Goal: Transaction & Acquisition: Purchase product/service

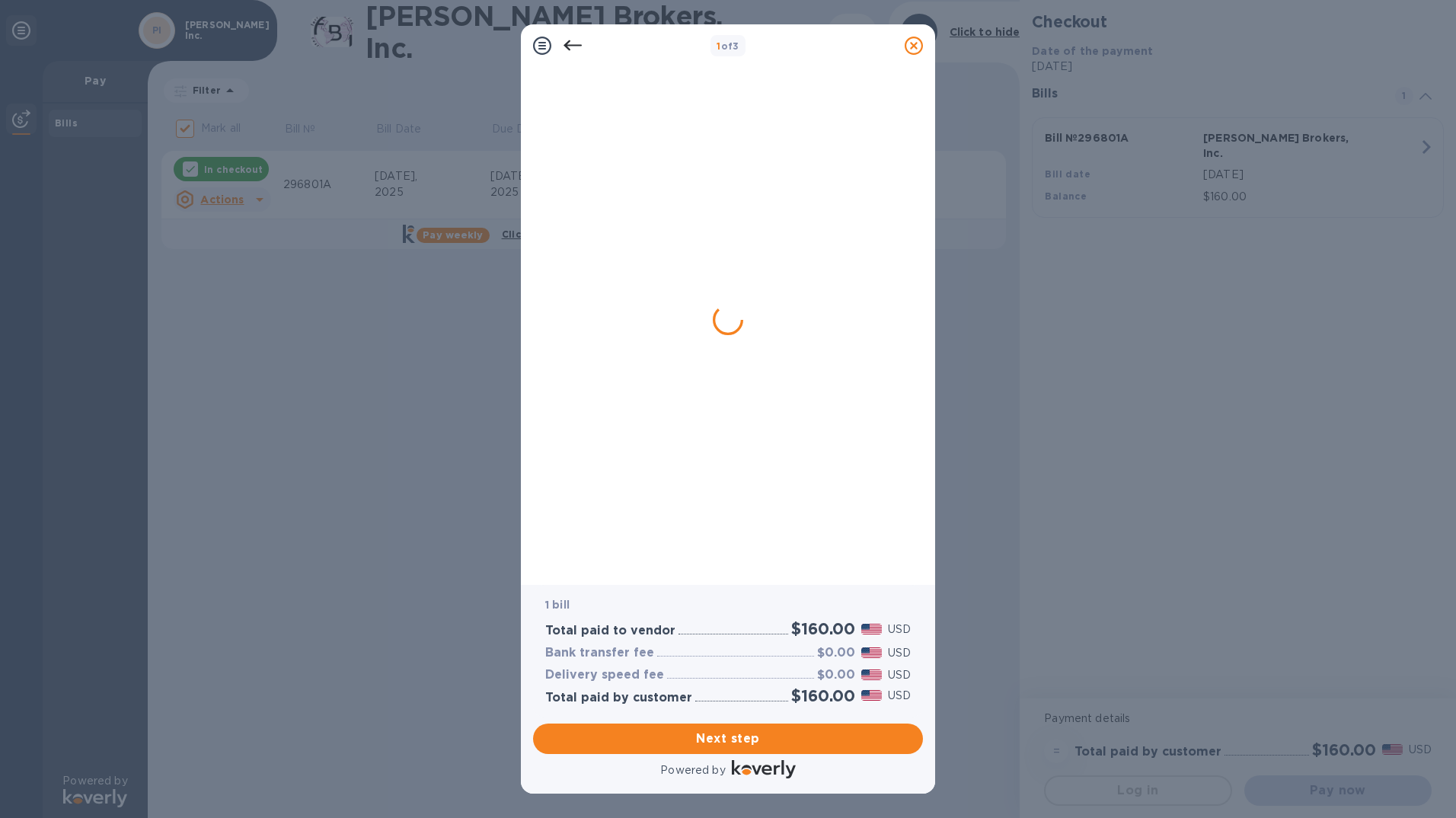
checkbox input "false"
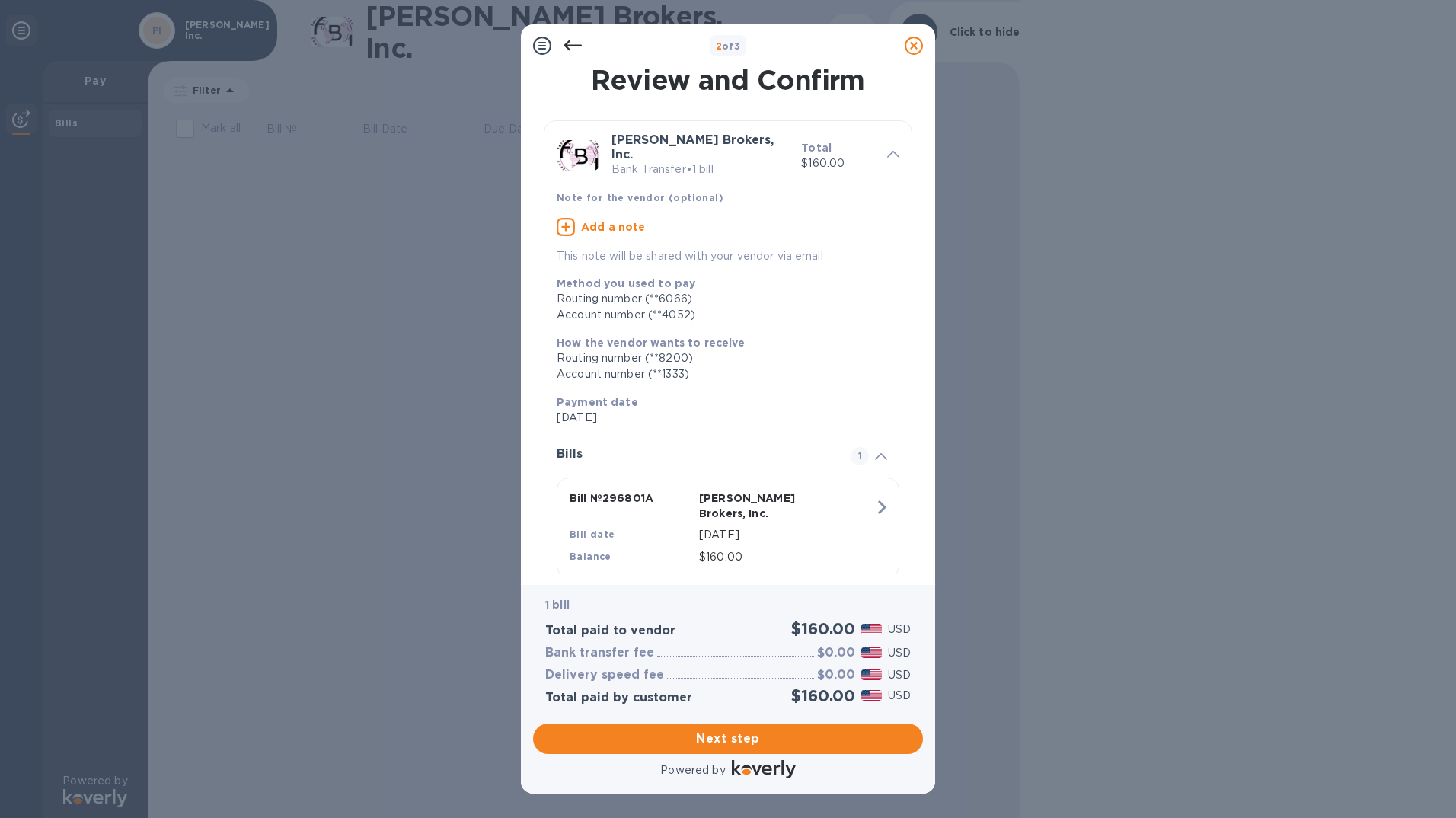
click at [617, 221] on u "Add a note" at bounding box center [613, 227] width 65 height 12
click at [617, 222] on textarea at bounding box center [716, 228] width 318 height 13
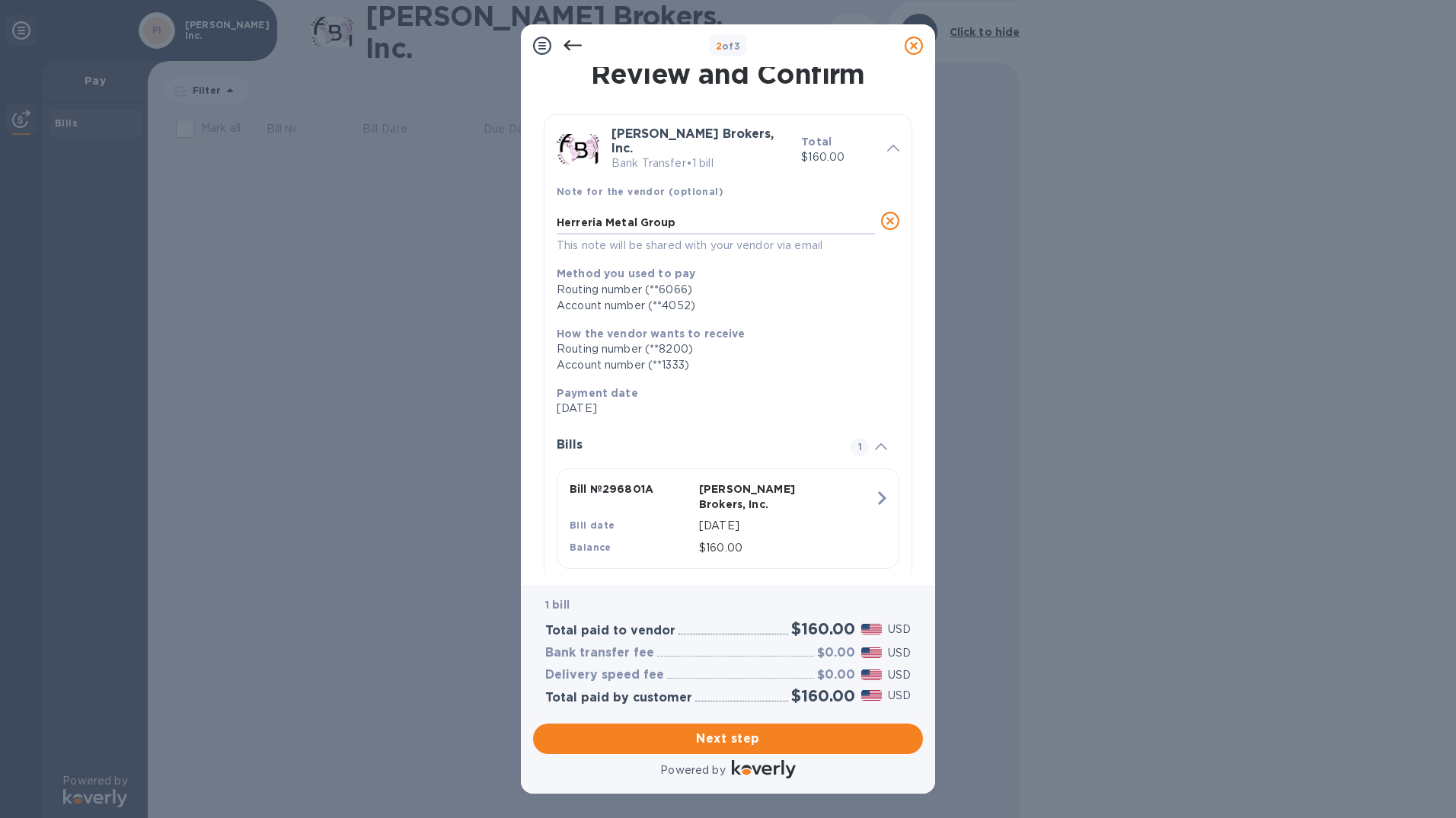
scroll to position [12, 0]
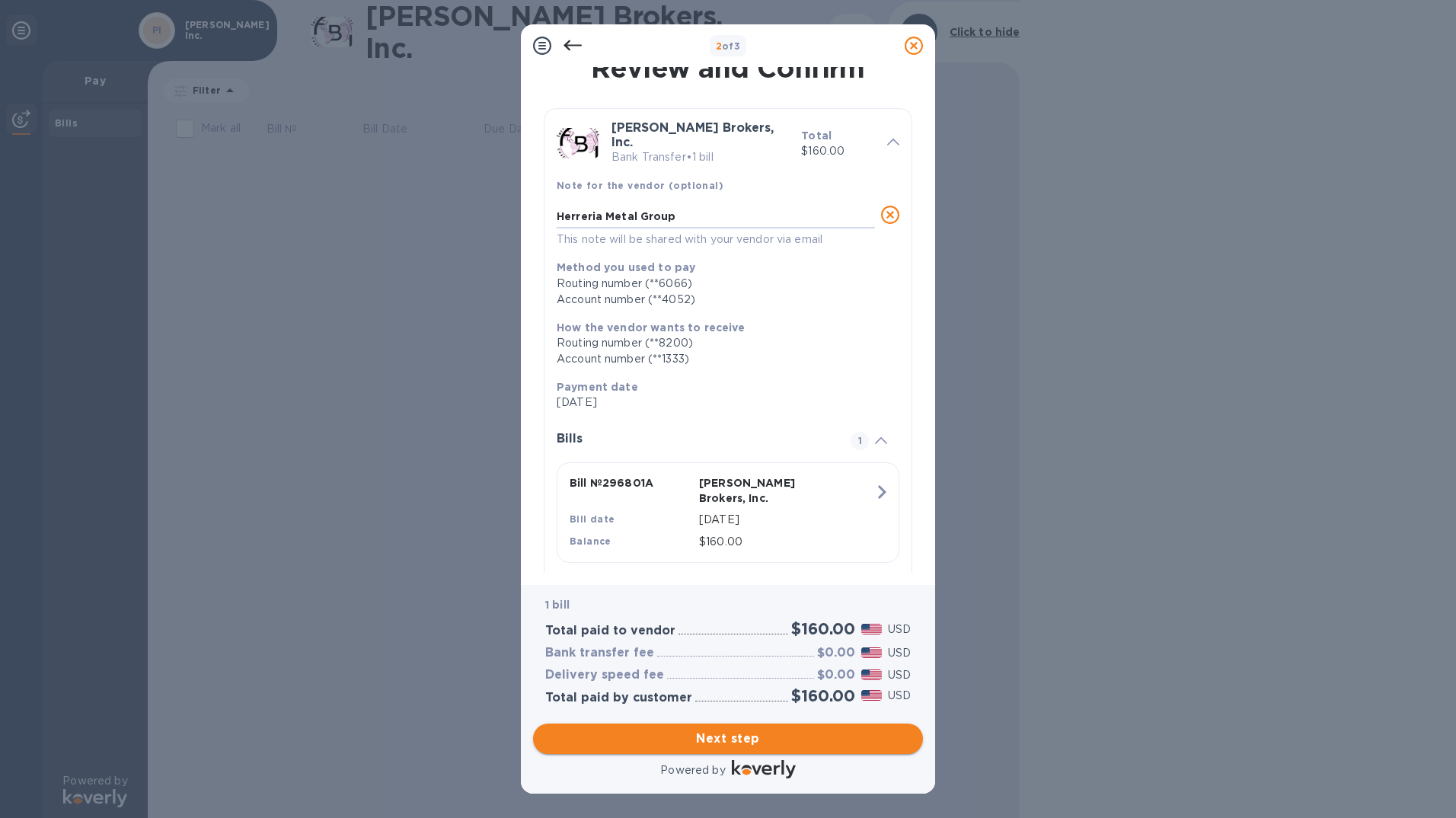
type textarea "Herreria Metal Group"
click at [724, 732] on span "Next step" at bounding box center [728, 739] width 366 height 19
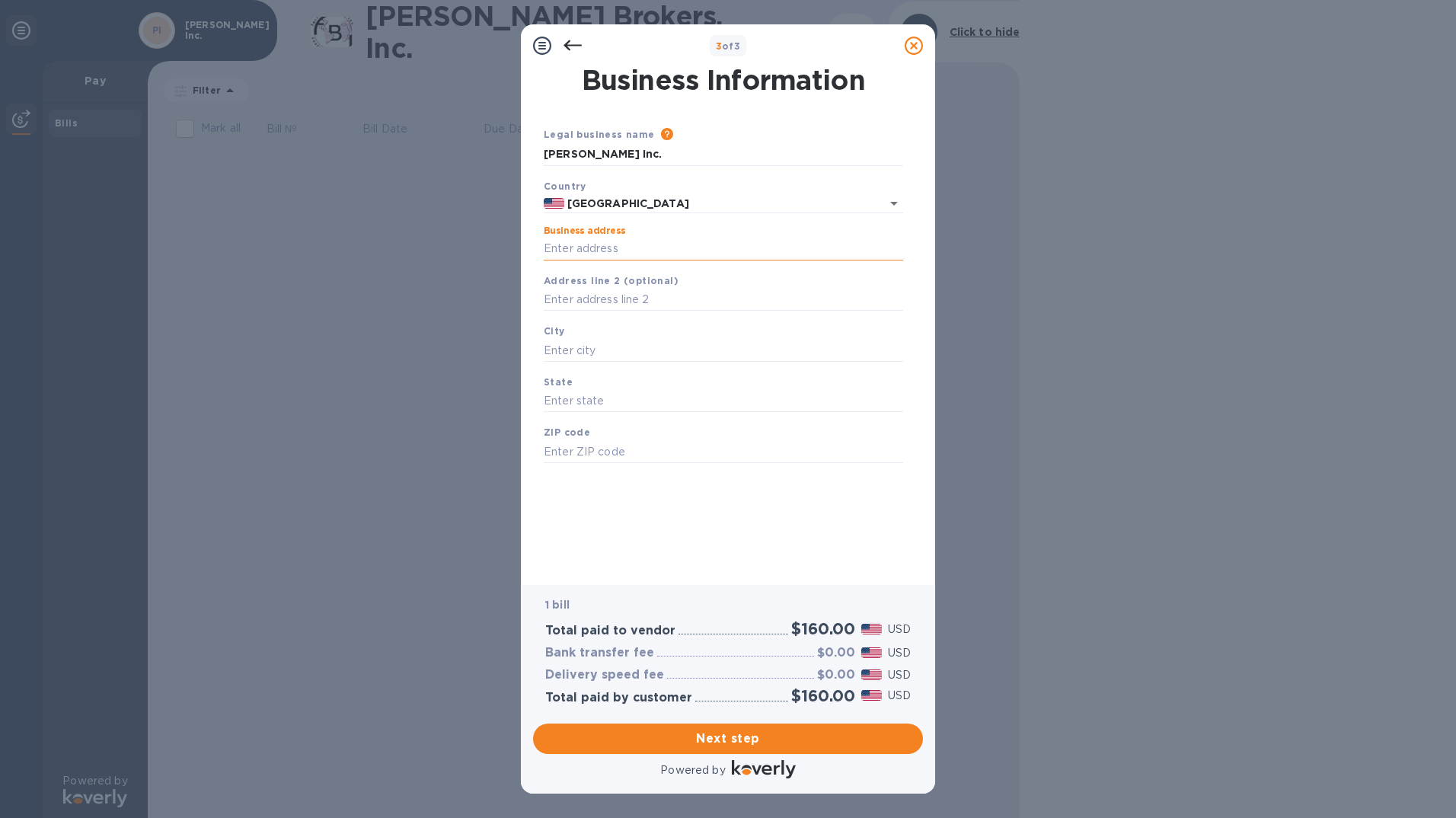
click at [669, 259] on input "Business address" at bounding box center [723, 250] width 360 height 23
type input "[STREET_ADDRESS][PERSON_NAME]"
type input "[GEOGRAPHIC_DATA]"
type input "CA"
type input "90069"
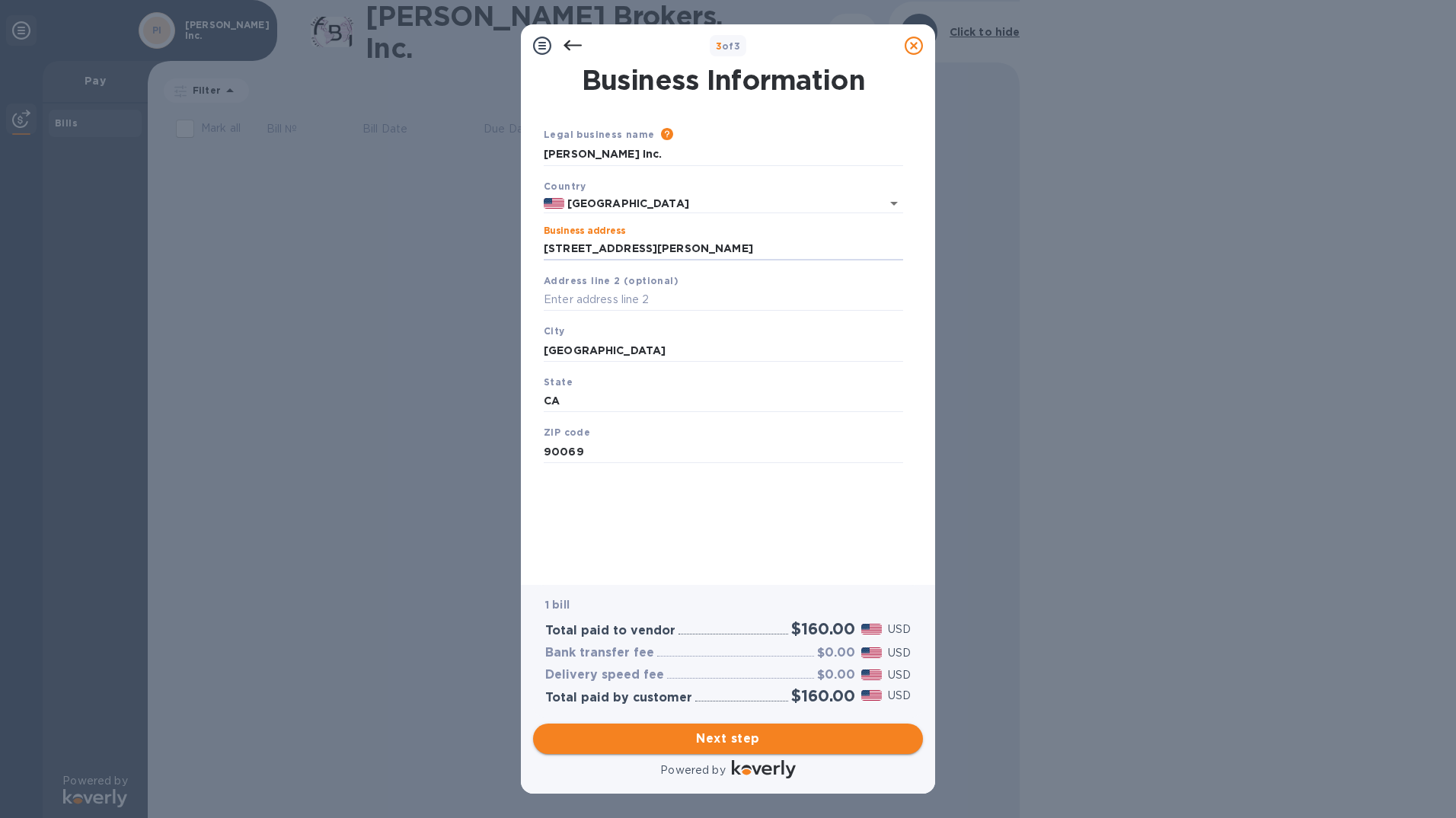
click at [756, 736] on span "Next step" at bounding box center [728, 739] width 366 height 19
drag, startPoint x: 671, startPoint y: 359, endPoint x: 522, endPoint y: 366, distance: 149.2
click at [522, 366] on div "Business Information Legal business name Please provide the legal name that app…" at bounding box center [728, 325] width 415 height 518
type input "[GEOGRAPHIC_DATA]"
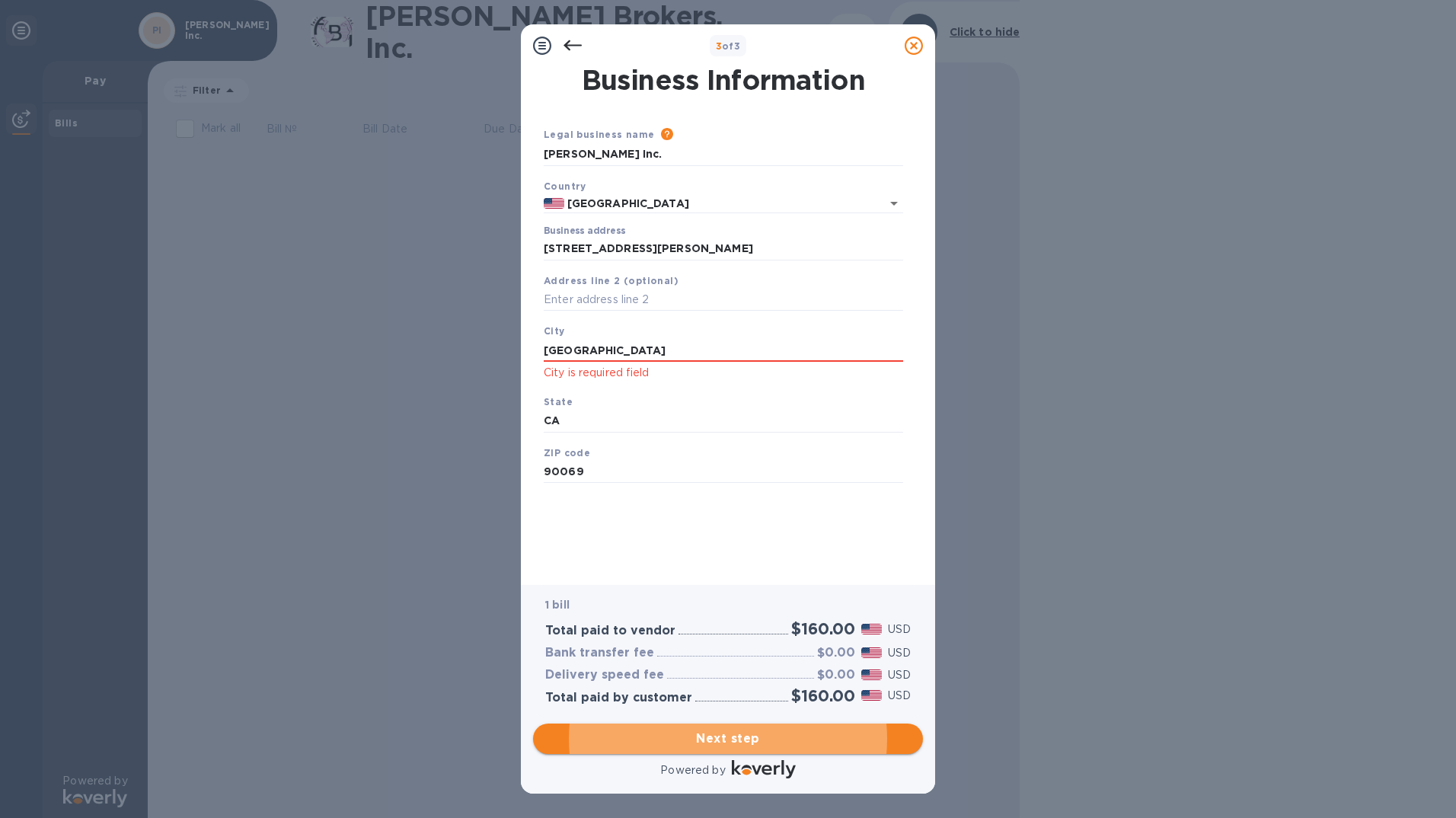
click at [677, 739] on span "Next step" at bounding box center [728, 739] width 366 height 19
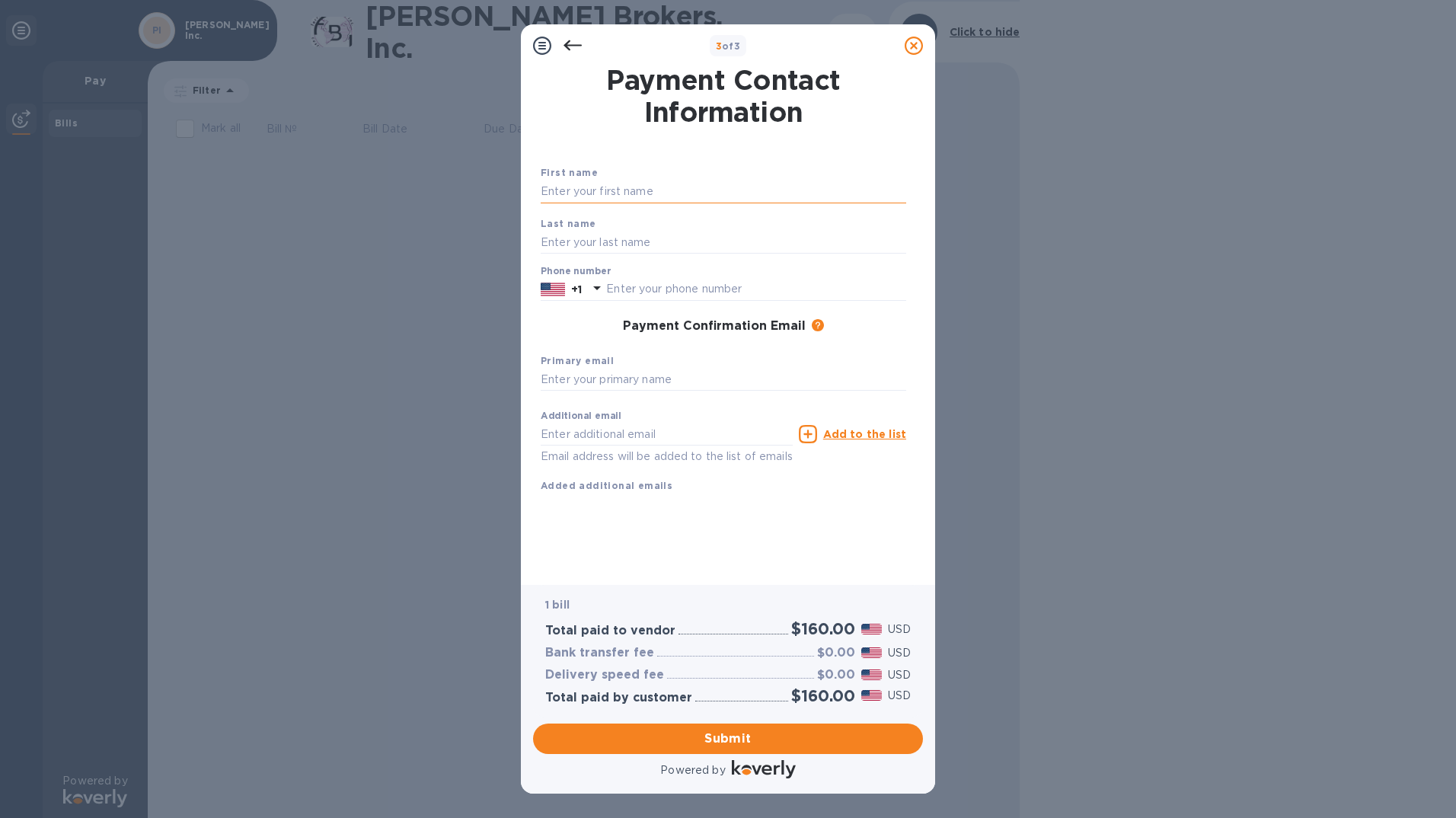
click at [594, 195] on input "text" at bounding box center [724, 192] width 366 height 23
type input "[PERSON_NAME]"
type input "3108410177"
type input "[PERSON_NAME][EMAIL_ADDRESS][DOMAIN_NAME]"
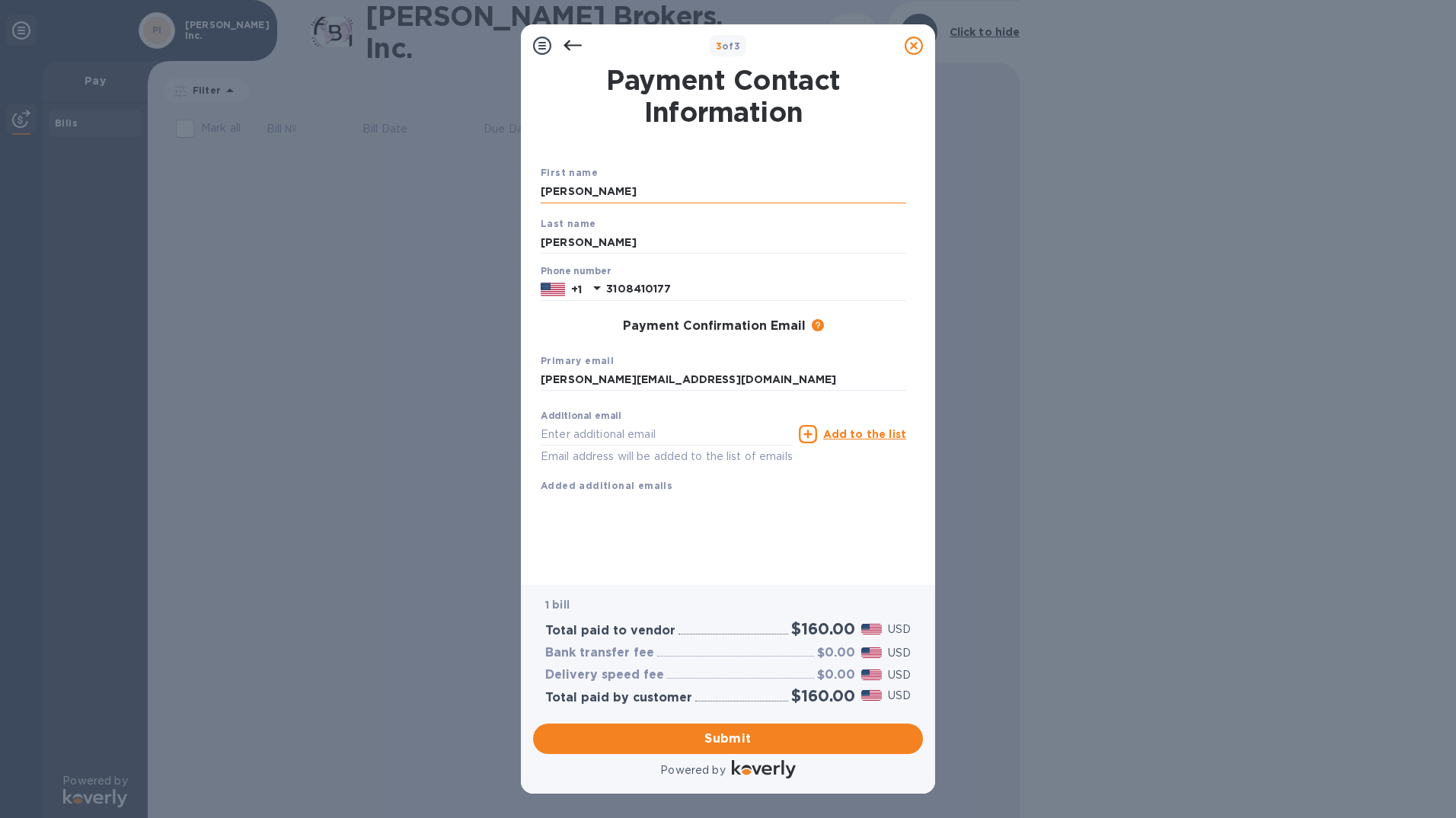
type input "[EMAIL_ADDRESS][DOMAIN_NAME]"
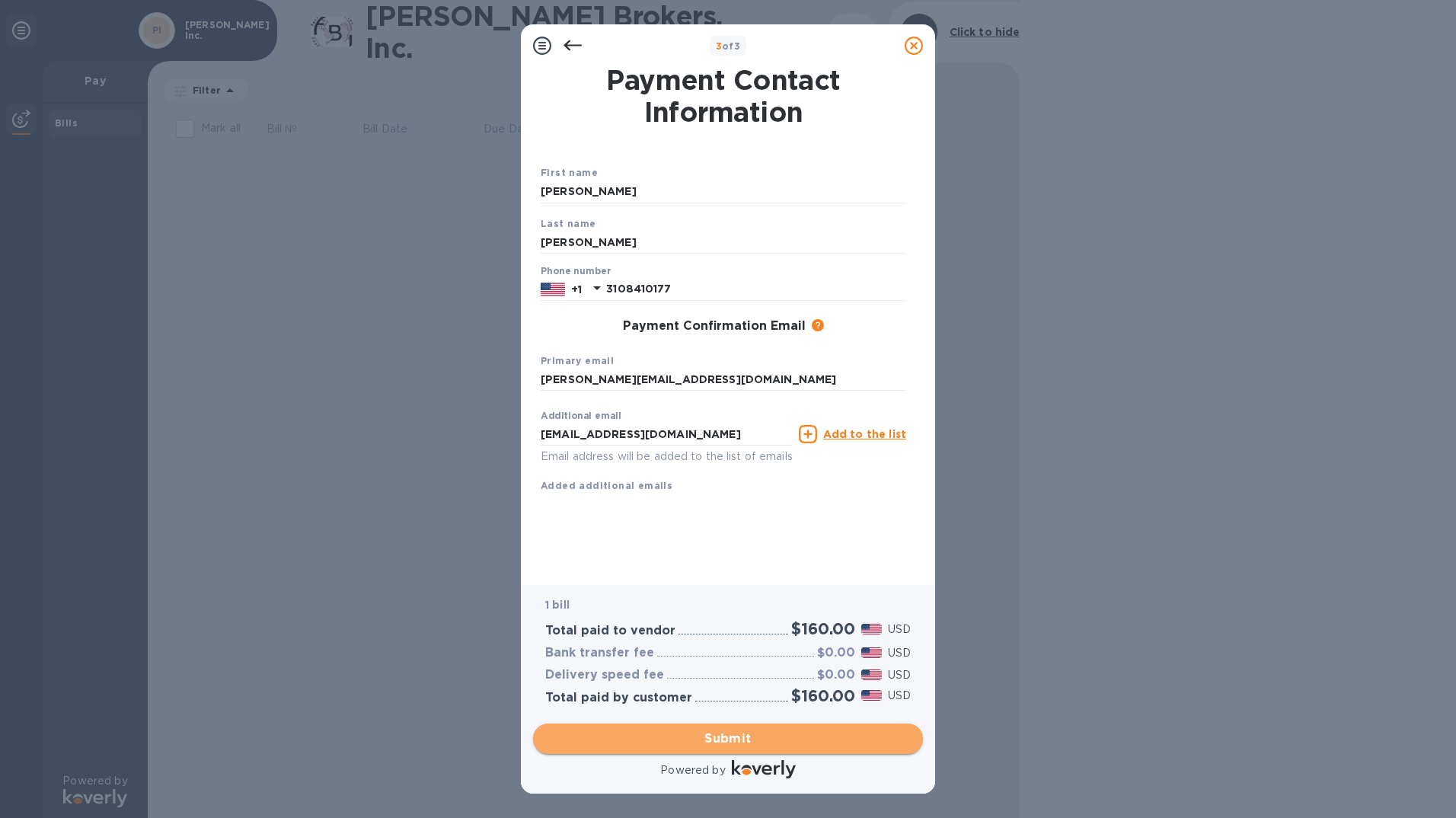
click at [691, 726] on button "Submit" at bounding box center [727, 739] width 390 height 30
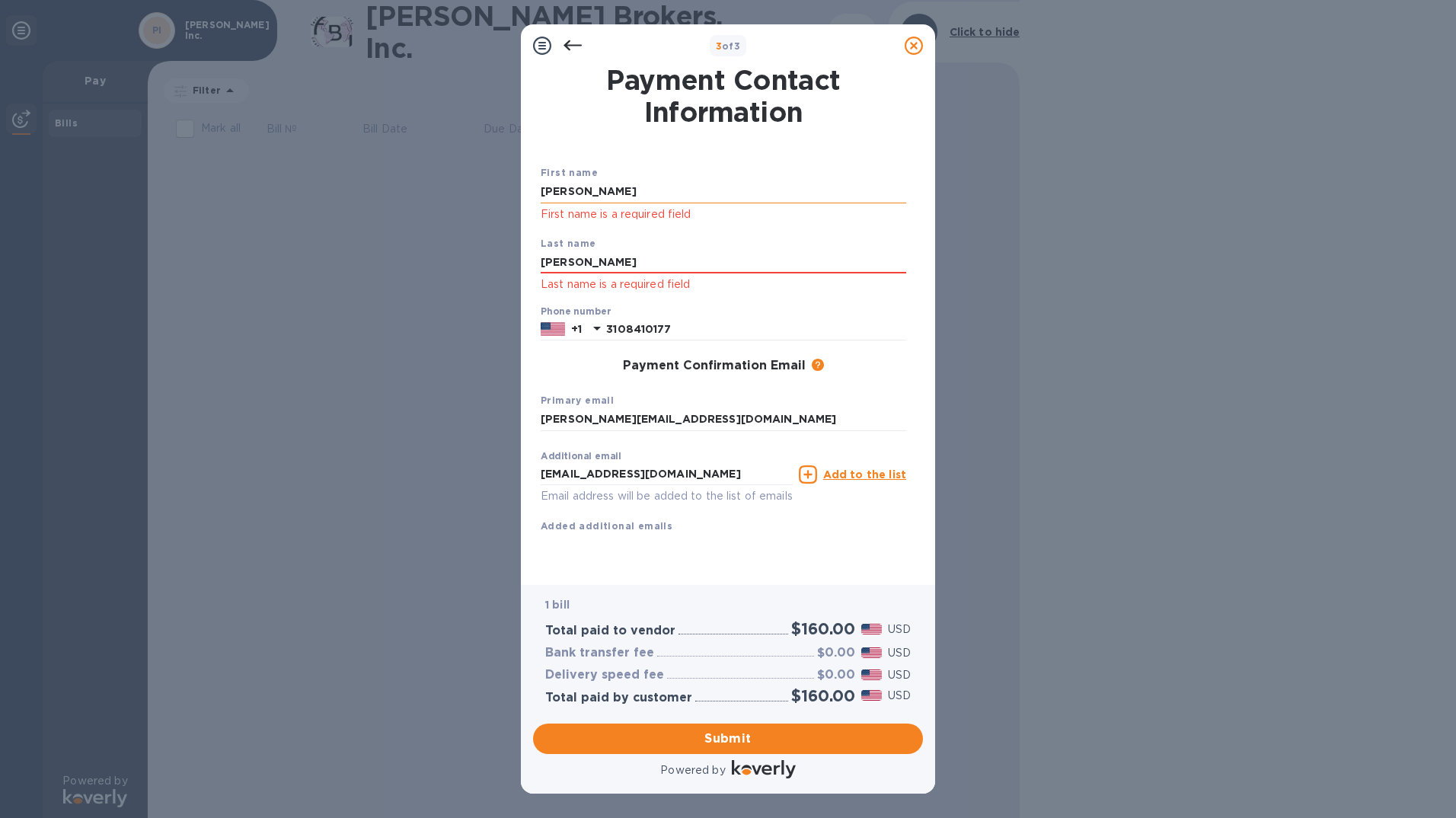
click at [664, 191] on input "[PERSON_NAME]" at bounding box center [724, 192] width 366 height 23
type input "[PERSON_NAME]"
drag, startPoint x: 662, startPoint y: 193, endPoint x: 524, endPoint y: 195, distance: 138.0
click at [524, 195] on div "Payment Contact Information First name [PERSON_NAME] First name is a required f…" at bounding box center [728, 325] width 415 height 518
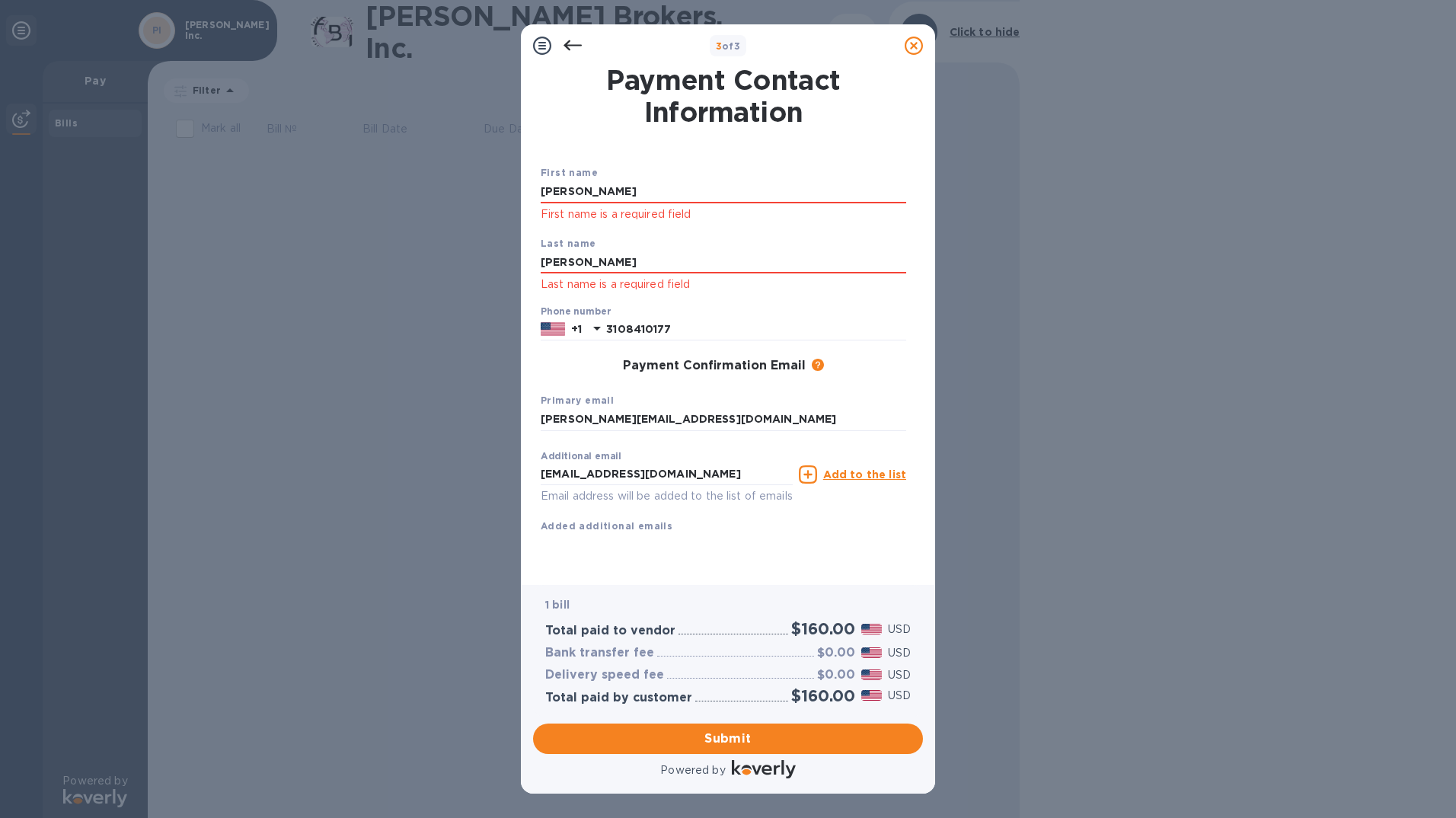
type input "[PERSON_NAME]"
type input "Menegaz"
click button "Submit" at bounding box center [0, 0] width 0 height 0
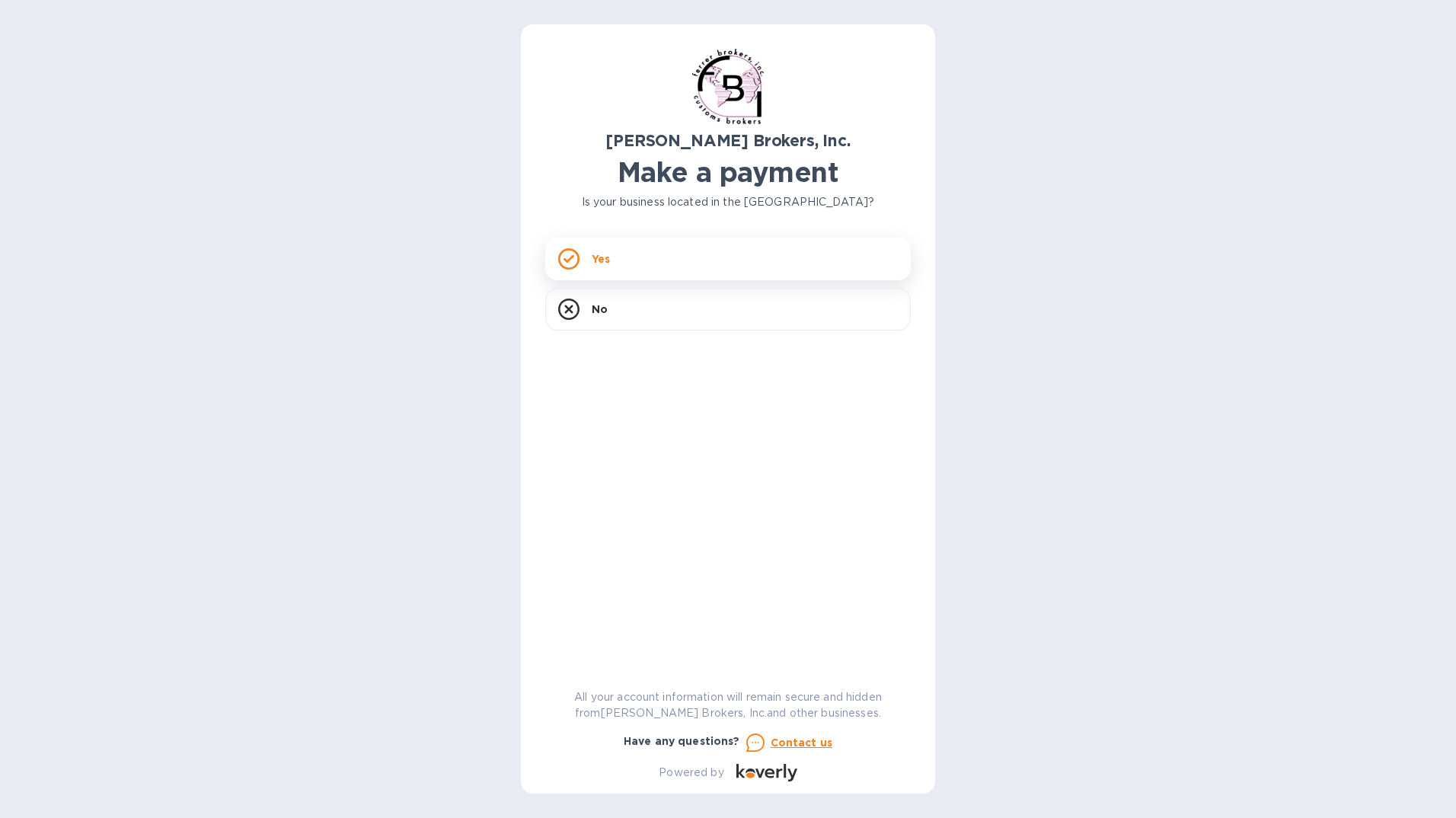
click at [647, 249] on div "Yes" at bounding box center [728, 259] width 366 height 43
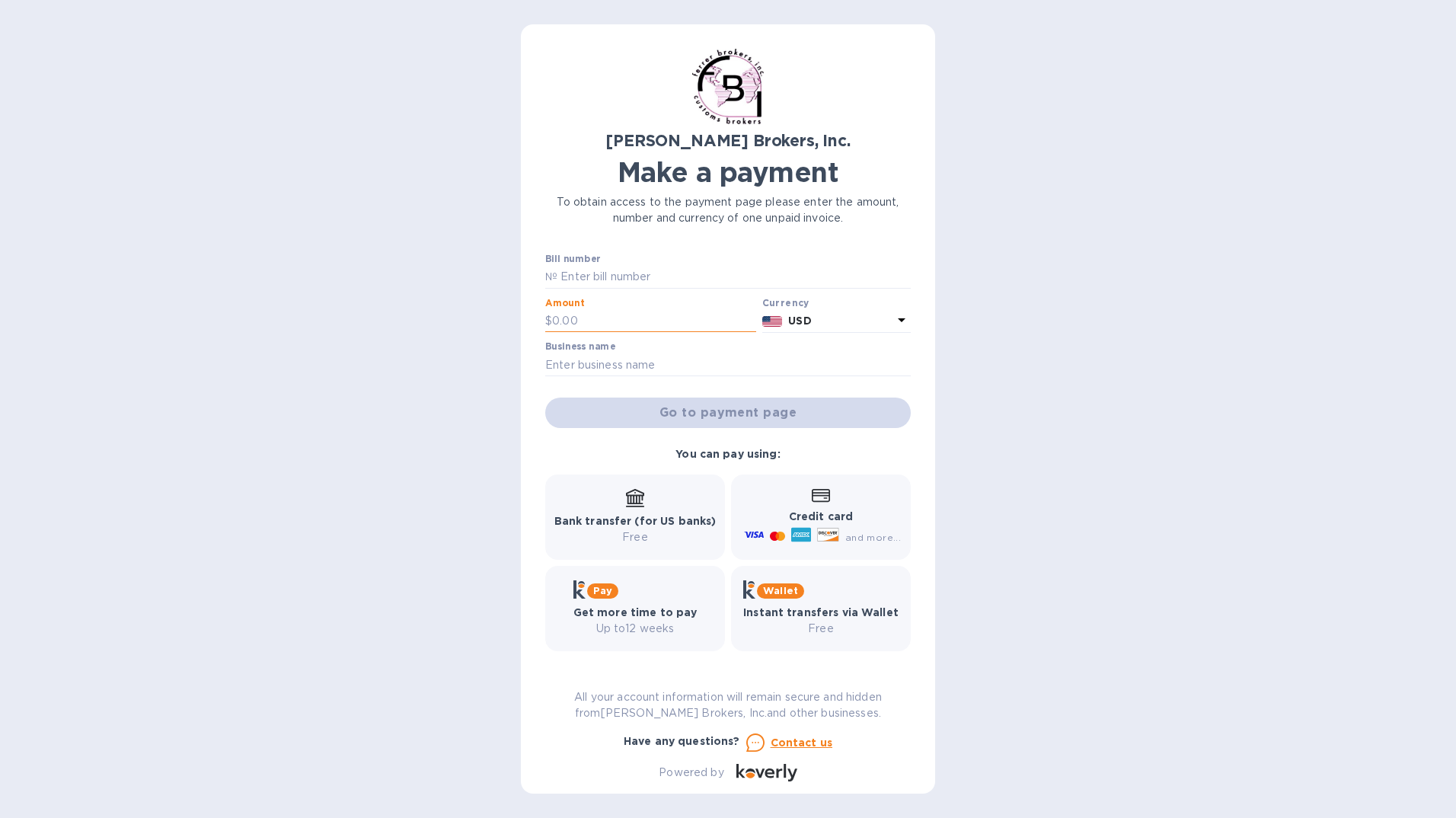
click at [558, 312] on input "text" at bounding box center [654, 322] width 204 height 23
type input "160.00"
click at [587, 373] on input "text" at bounding box center [728, 365] width 366 height 23
type input "[PERSON_NAME] Inc."
type input "296801A"
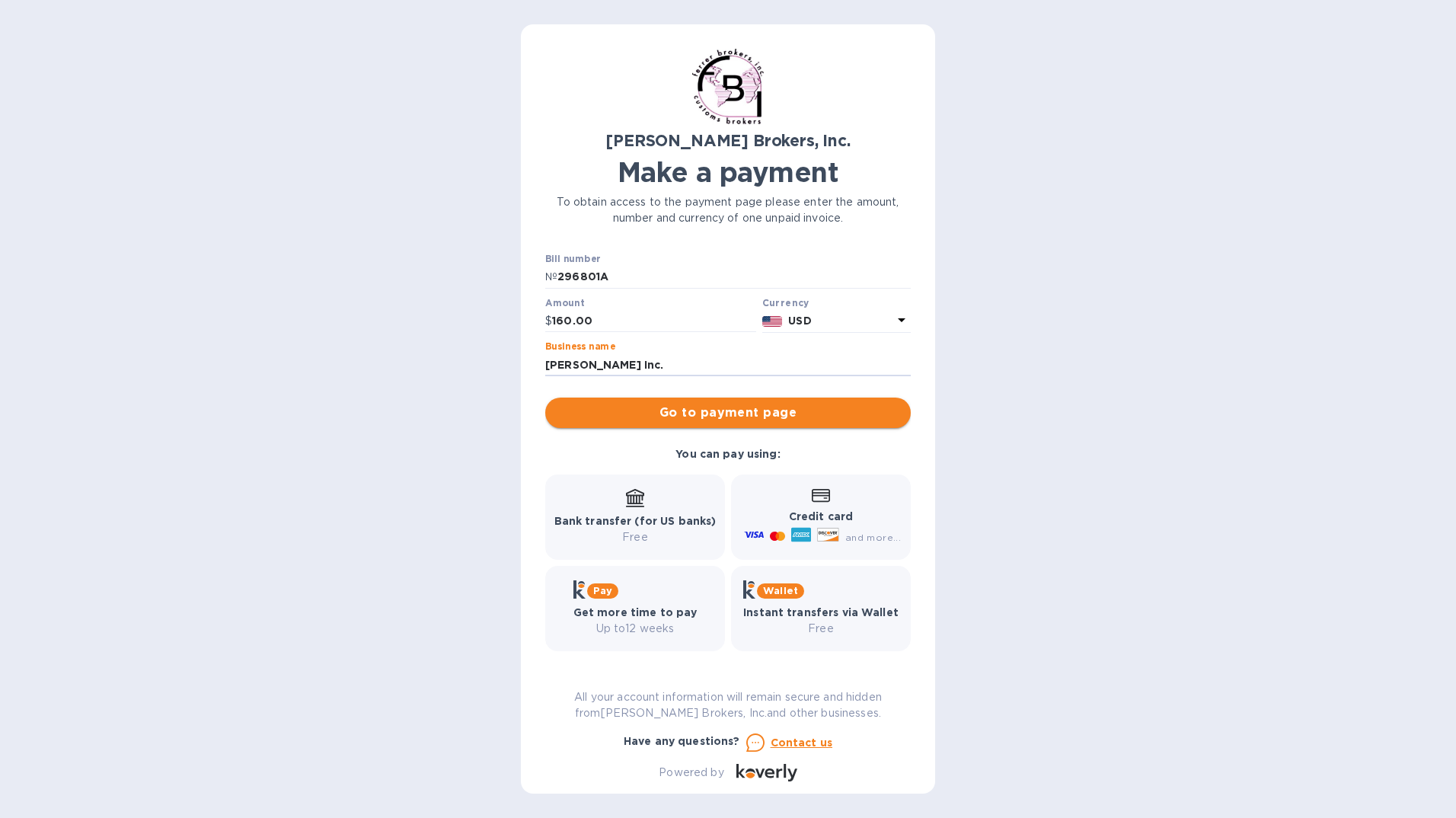
click at [757, 420] on span "Go to payment page" at bounding box center [728, 413] width 341 height 19
